Goal: Task Accomplishment & Management: Use online tool/utility

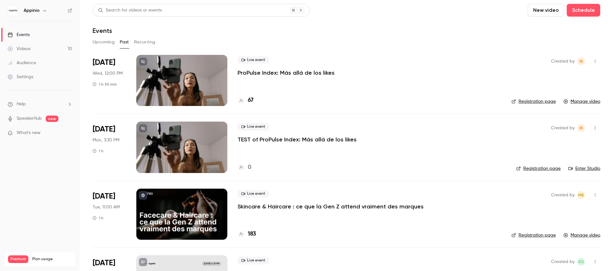
click at [38, 11] on h6 "Appinio" at bounding box center [32, 10] width 16 height 6
click at [43, 10] on icon "button" at bounding box center [44, 10] width 5 height 5
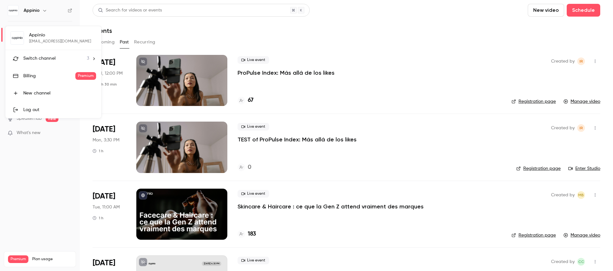
click at [61, 62] on li "Switch channel 3" at bounding box center [53, 58] width 96 height 17
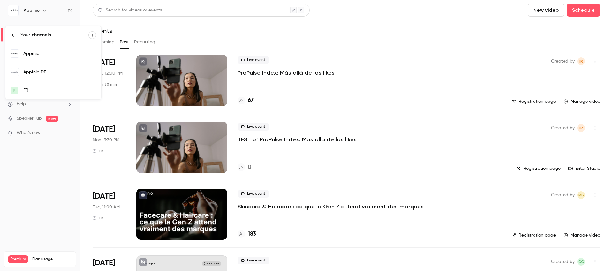
click at [42, 73] on div "Appinio DE" at bounding box center [59, 72] width 73 height 6
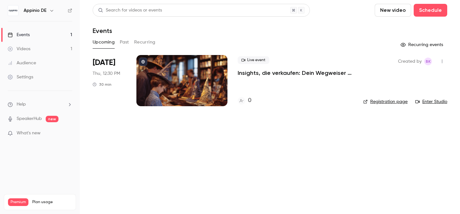
click at [386, 102] on link "Registration page" at bounding box center [385, 101] width 44 height 6
click at [280, 74] on p "Insights, die verkaufen: Dein Wegweiser für ein erfolgreiches Lizenzgeschäft" at bounding box center [295, 73] width 115 height 8
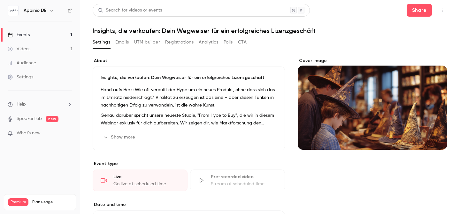
click at [180, 43] on button "Registrations" at bounding box center [179, 42] width 28 height 10
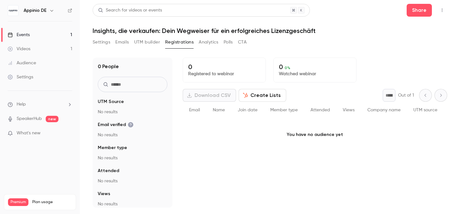
click at [261, 94] on button "Create Lists" at bounding box center [263, 95] width 48 height 13
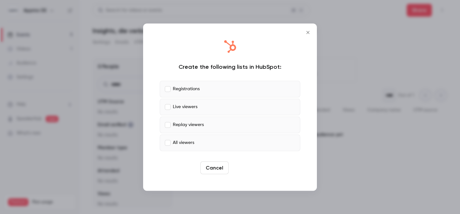
click at [248, 169] on button "Create" at bounding box center [245, 167] width 29 height 13
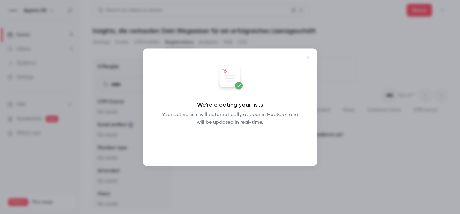
click at [235, 141] on button "Okay" at bounding box center [229, 142] width 23 height 13
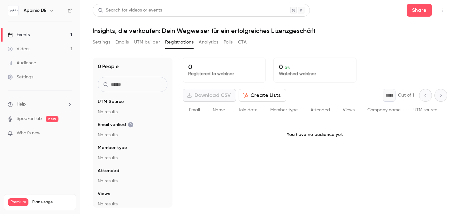
click at [149, 42] on button "UTM builder" at bounding box center [147, 42] width 26 height 10
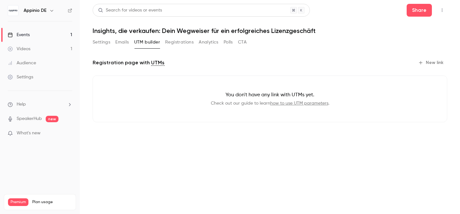
click at [296, 103] on link "how to use UTM parameters" at bounding box center [299, 103] width 58 height 4
click at [438, 64] on button "New link" at bounding box center [432, 62] width 32 height 10
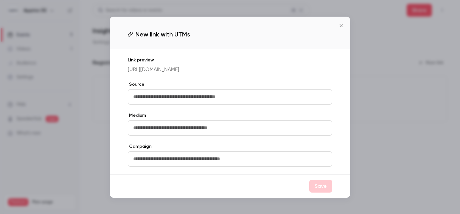
click at [215, 99] on input "text" at bounding box center [230, 96] width 204 height 15
click at [341, 24] on icon "Close" at bounding box center [341, 25] width 3 height 3
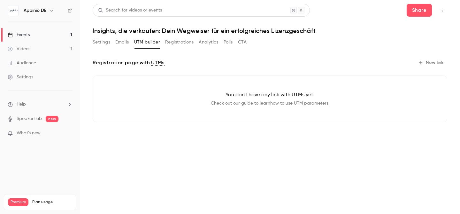
click at [341, 21] on header "Search for videos or events Share Insights, die verkaufen: Dein Wegweiser für e…" at bounding box center [270, 19] width 355 height 31
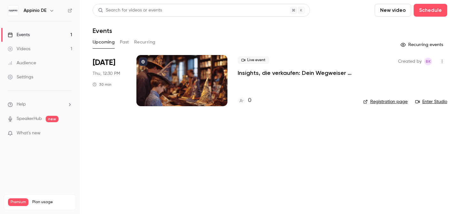
click at [385, 100] on link "Registration page" at bounding box center [385, 101] width 44 height 6
click at [283, 69] on p "Insights, die verkaufen: Dein Wegweiser für ein erfolgreiches Lizenzgeschäft" at bounding box center [295, 73] width 115 height 8
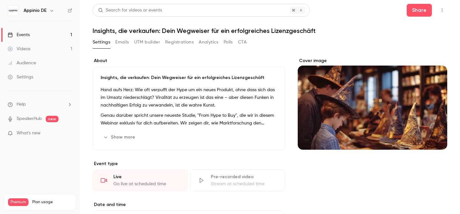
click at [142, 43] on button "UTM builder" at bounding box center [147, 42] width 26 height 10
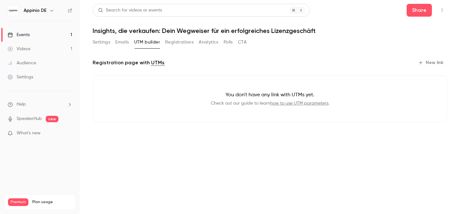
click at [438, 63] on button "New link" at bounding box center [432, 62] width 32 height 10
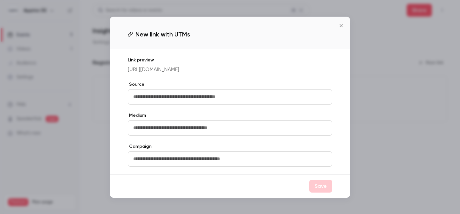
click at [200, 104] on input "text" at bounding box center [230, 96] width 204 height 15
type input "*"
type input "****"
click at [225, 134] on input "text" at bounding box center [230, 127] width 204 height 15
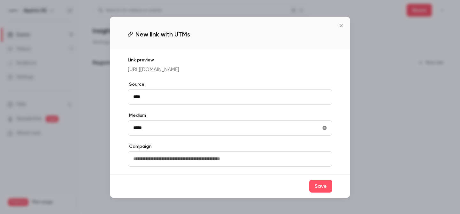
type input "*****"
click at [223, 166] on input "text" at bounding box center [230, 158] width 204 height 15
type input "*******"
click at [323, 192] on button "Save" at bounding box center [320, 185] width 23 height 13
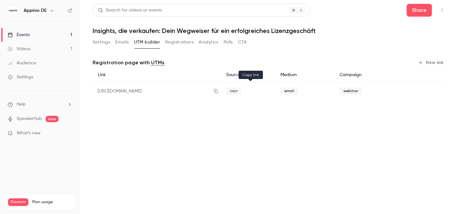
click at [218, 91] on icon "button" at bounding box center [215, 91] width 5 height 4
click at [433, 63] on button "New link" at bounding box center [432, 62] width 32 height 10
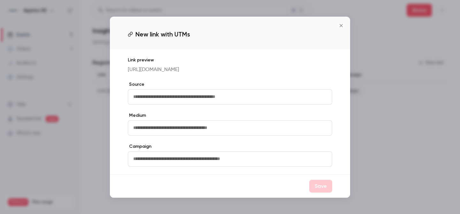
click at [211, 100] on input "text" at bounding box center [230, 96] width 204 height 15
type input "****"
click at [190, 129] on input "text" at bounding box center [230, 127] width 204 height 15
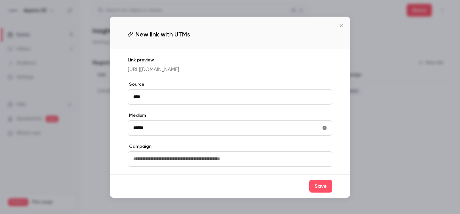
type input "******"
click at [227, 163] on input "text" at bounding box center [230, 158] width 204 height 15
type input "*******"
click at [324, 192] on button "Save" at bounding box center [320, 185] width 23 height 13
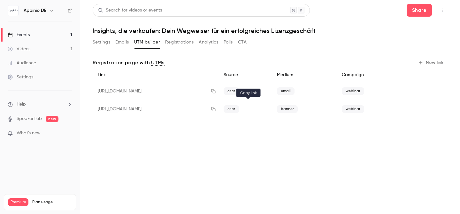
click at [216, 109] on icon "button" at bounding box center [213, 109] width 4 height 4
